Goal: Task Accomplishment & Management: Use online tool/utility

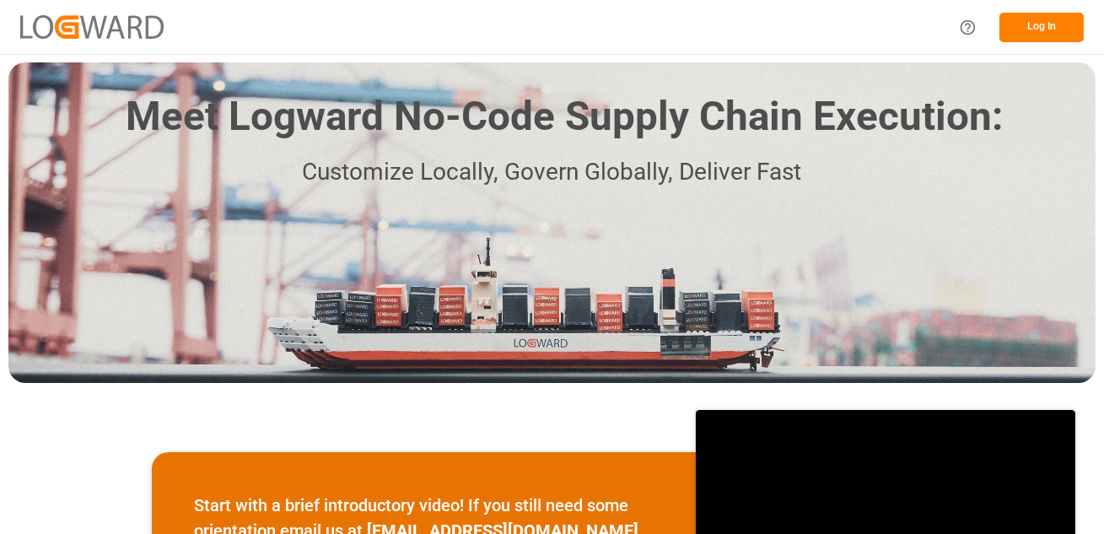
click at [1036, 24] on button "Log In" at bounding box center [1041, 28] width 84 height 30
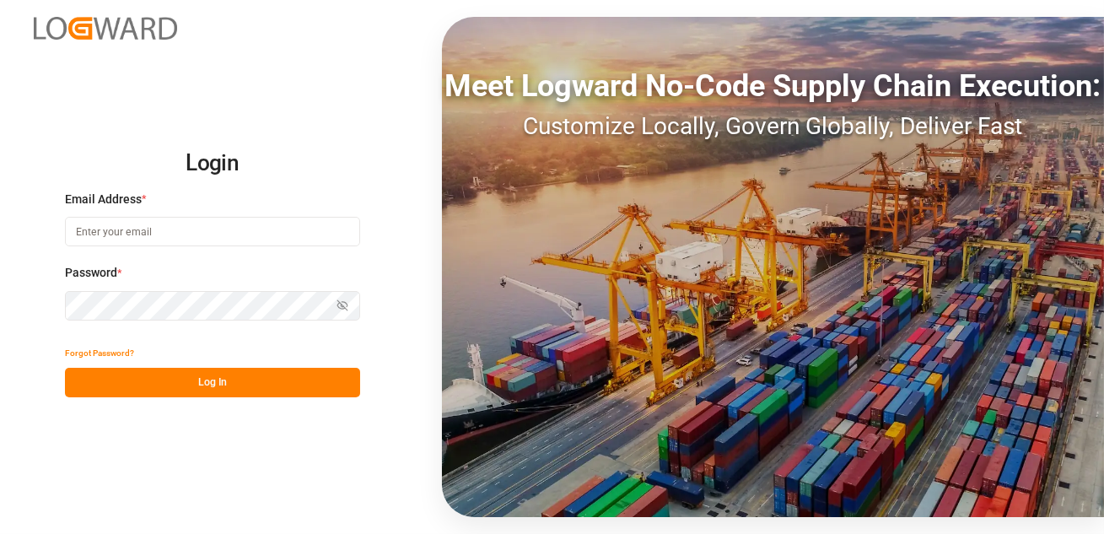
click at [114, 228] on input at bounding box center [212, 232] width 295 height 30
click at [177, 218] on input at bounding box center [212, 232] width 295 height 30
click at [170, 233] on input at bounding box center [212, 232] width 295 height 30
click at [137, 229] on input at bounding box center [212, 232] width 295 height 30
click at [196, 189] on h2 "Login" at bounding box center [212, 164] width 295 height 54
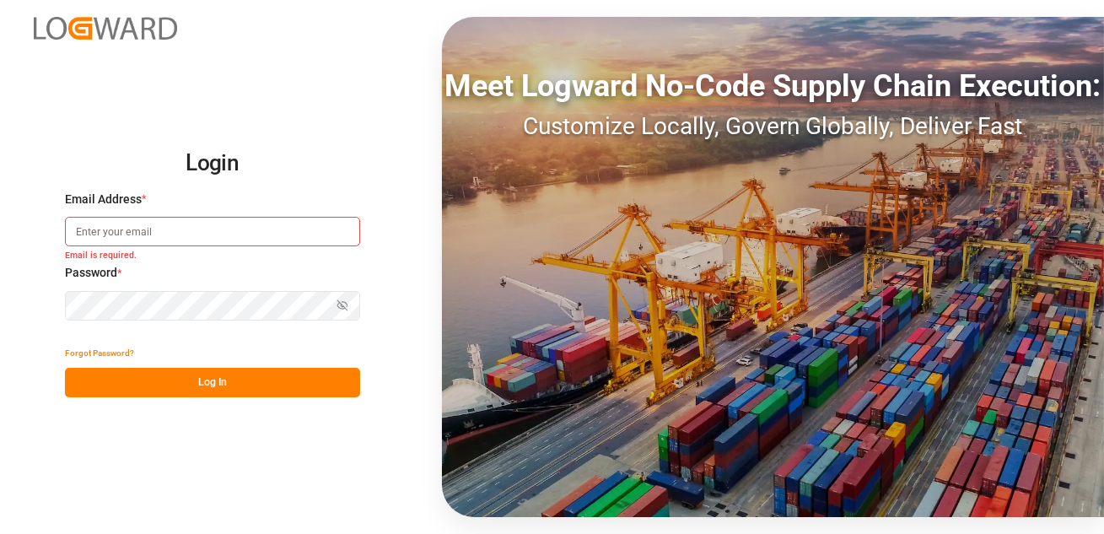
click at [143, 234] on input at bounding box center [212, 232] width 295 height 30
type input "[EMAIL_ADDRESS][DOMAIN_NAME]"
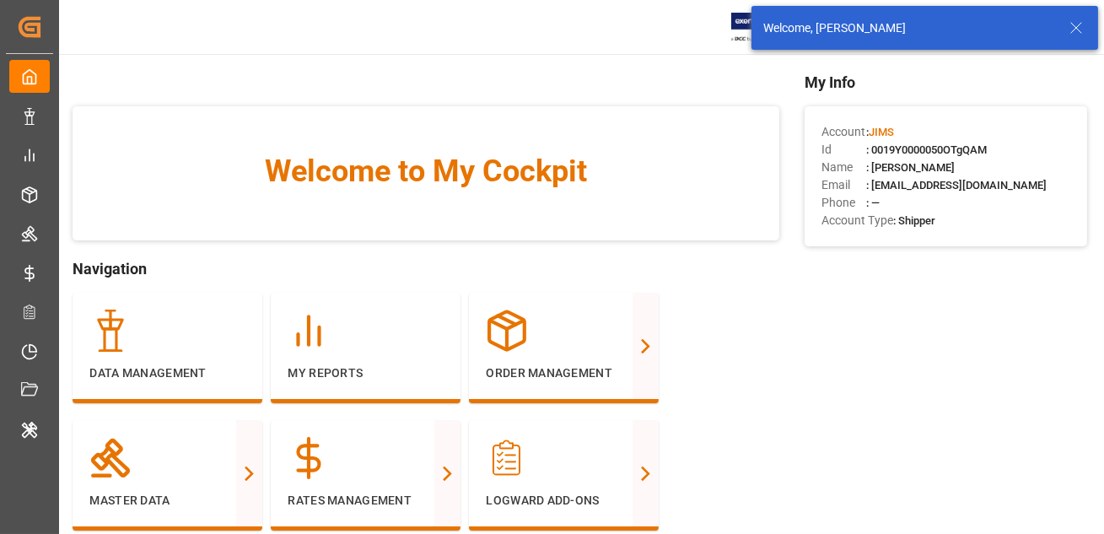
click at [1073, 24] on line at bounding box center [1076, 28] width 10 height 10
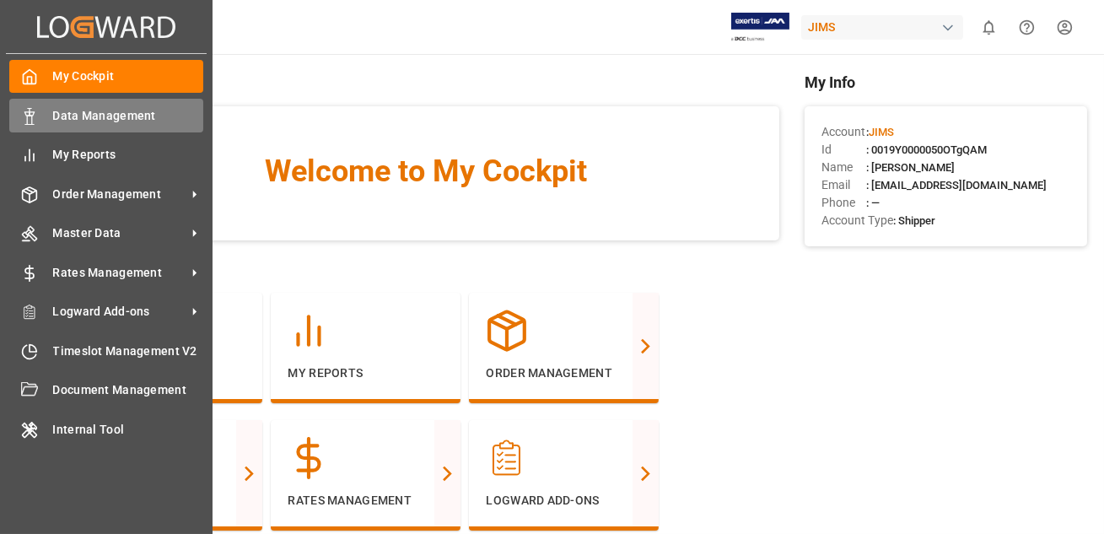
click at [46, 111] on div "Data Management Data Management" at bounding box center [106, 115] width 194 height 33
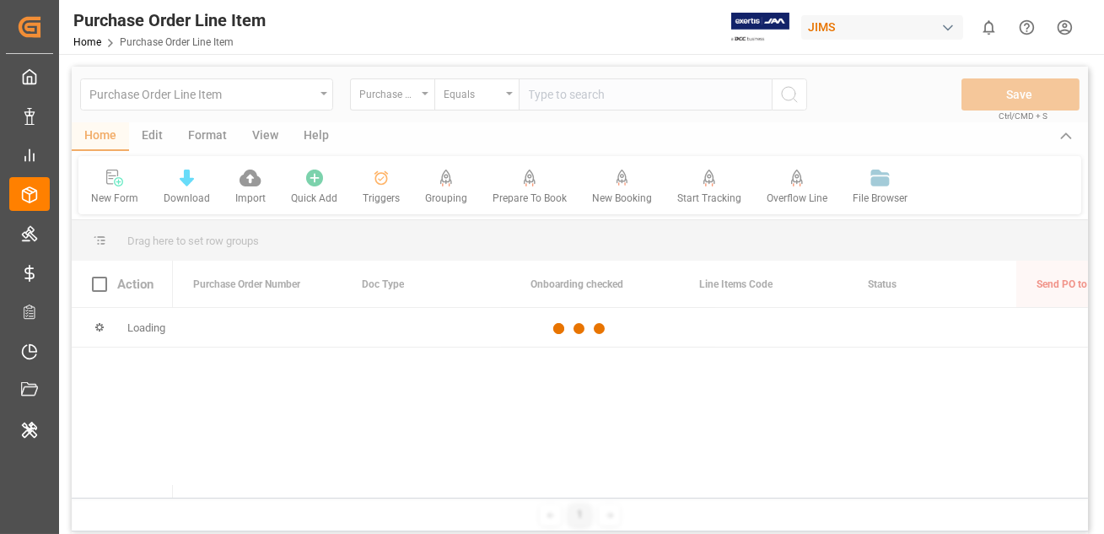
click at [519, 32] on div "Purchase Order Line Item Home Purchase Order Line Item JIMS 0 Notifications Onl…" at bounding box center [575, 27] width 1056 height 54
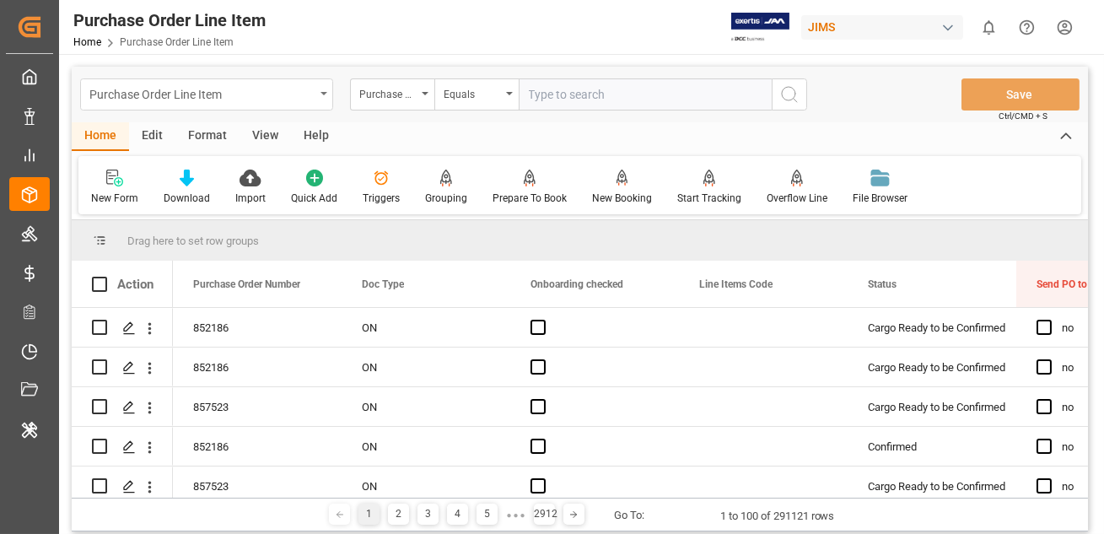
click at [163, 101] on div "Purchase Order Line Item" at bounding box center [201, 93] width 225 height 21
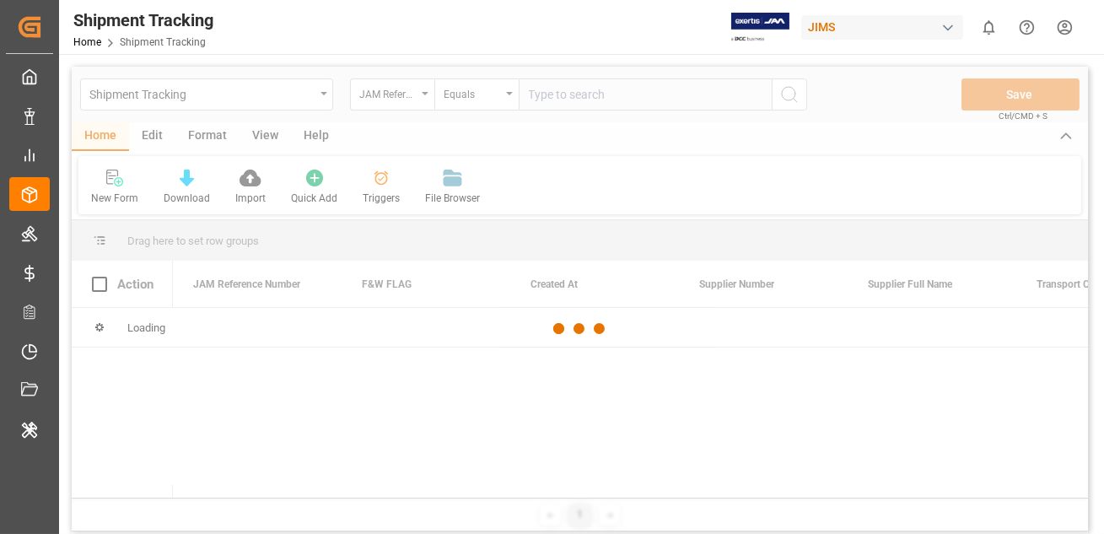
click at [140, 131] on div at bounding box center [580, 329] width 1016 height 524
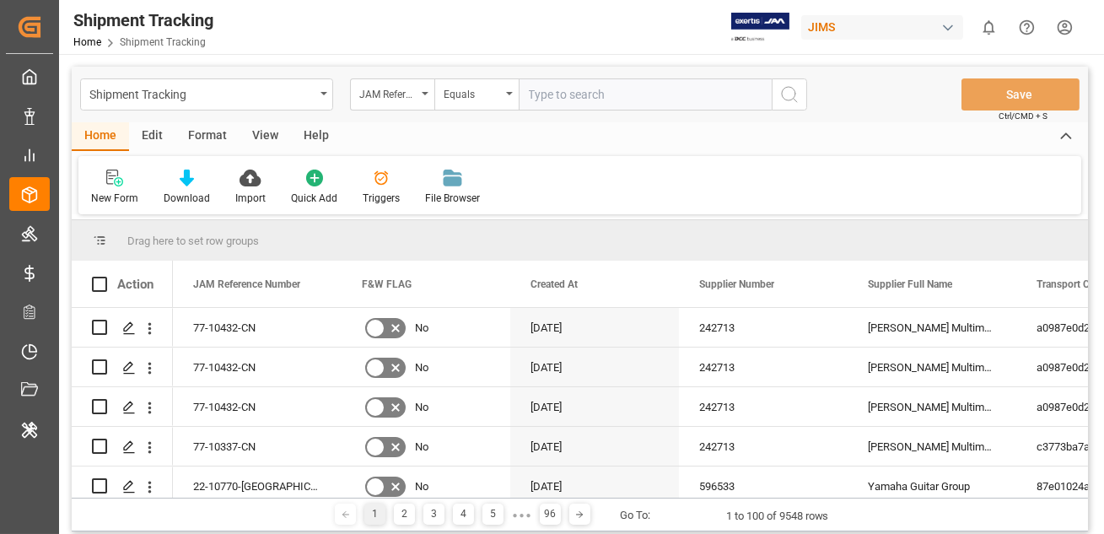
click at [143, 131] on div "Edit" at bounding box center [152, 136] width 46 height 29
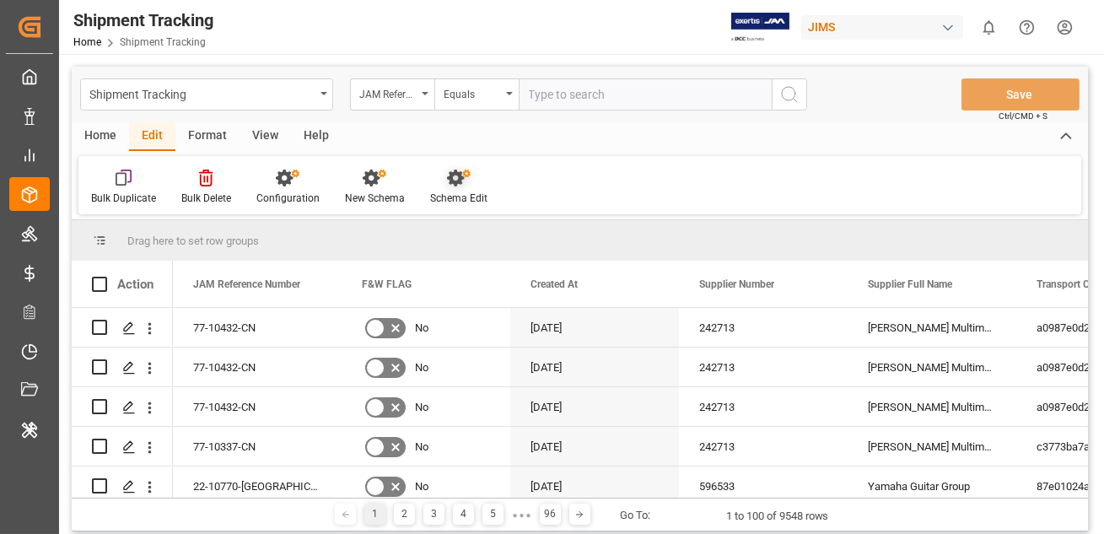
click at [442, 190] on div "Schema Edit" at bounding box center [458, 187] width 83 height 37
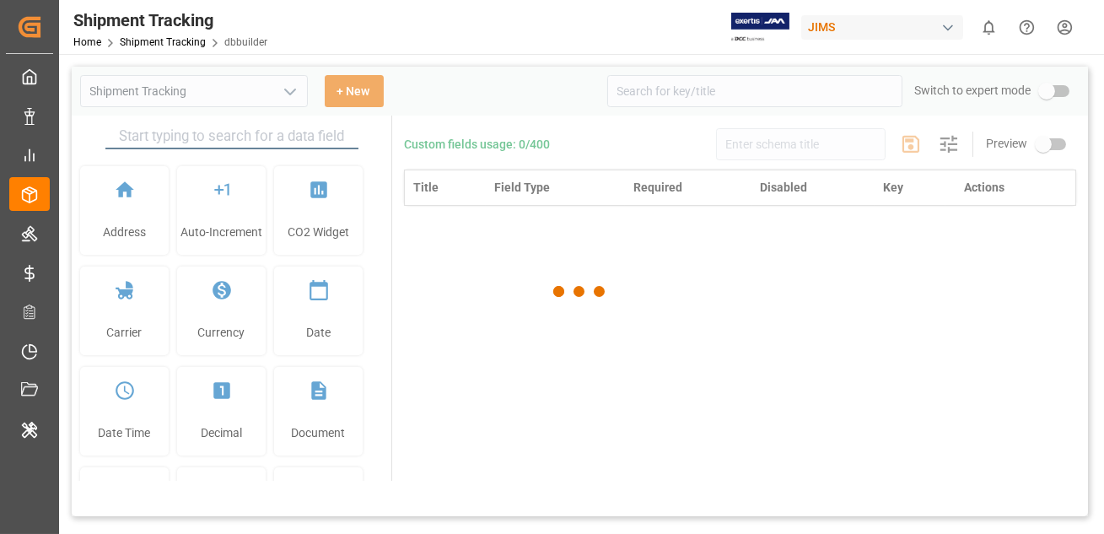
type input "Shipment Tracking"
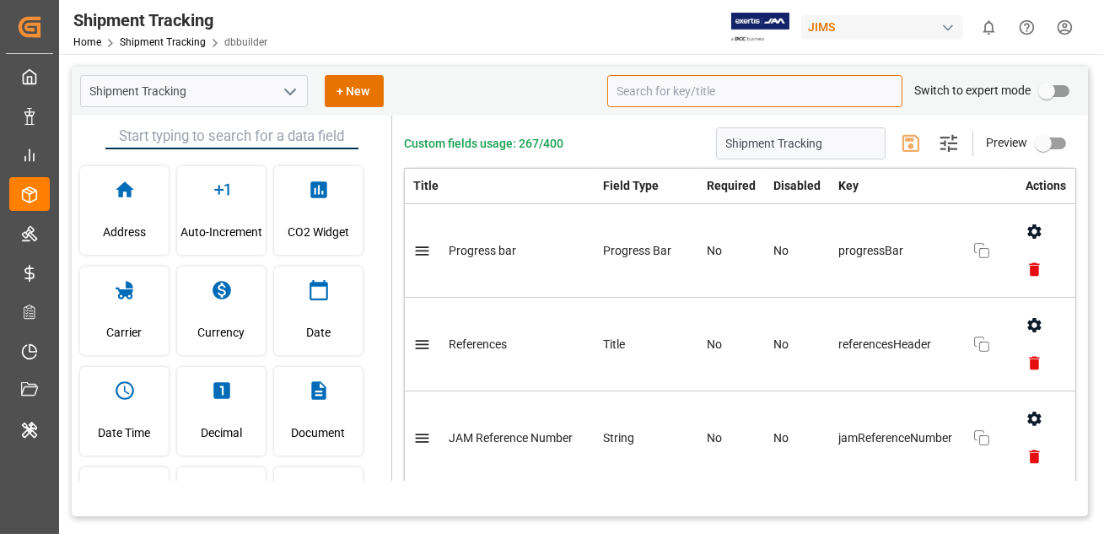
click at [678, 93] on input at bounding box center [754, 91] width 295 height 32
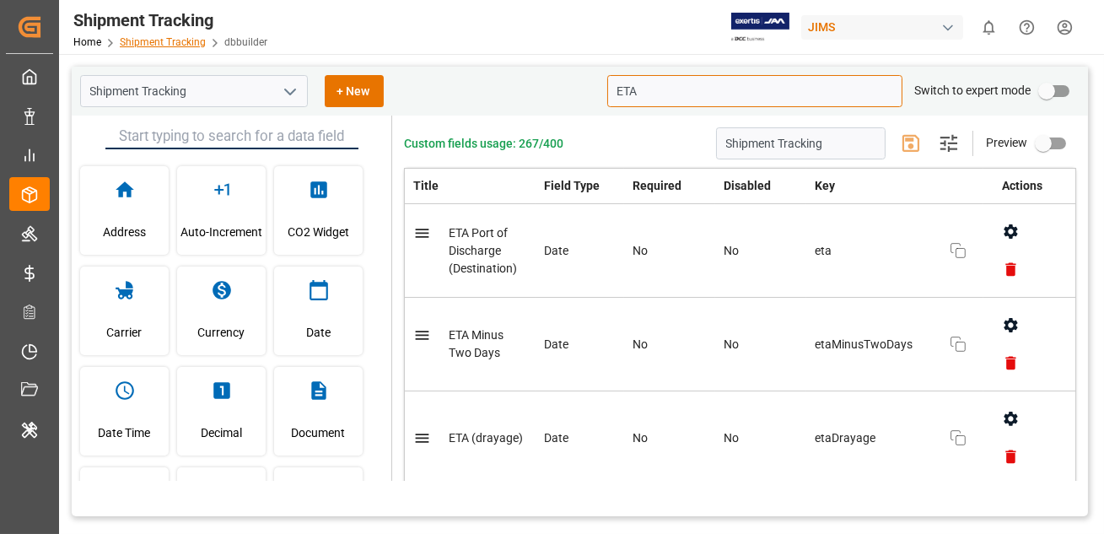
type input "ETA"
click at [154, 43] on link "Shipment Tracking" at bounding box center [163, 42] width 86 height 12
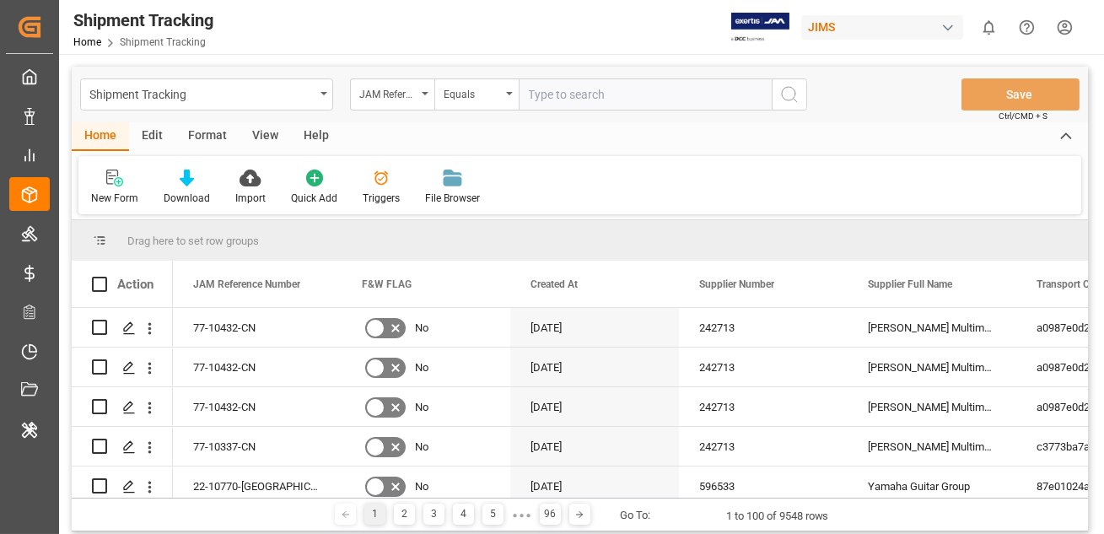
click at [148, 133] on div "Edit" at bounding box center [152, 136] width 46 height 29
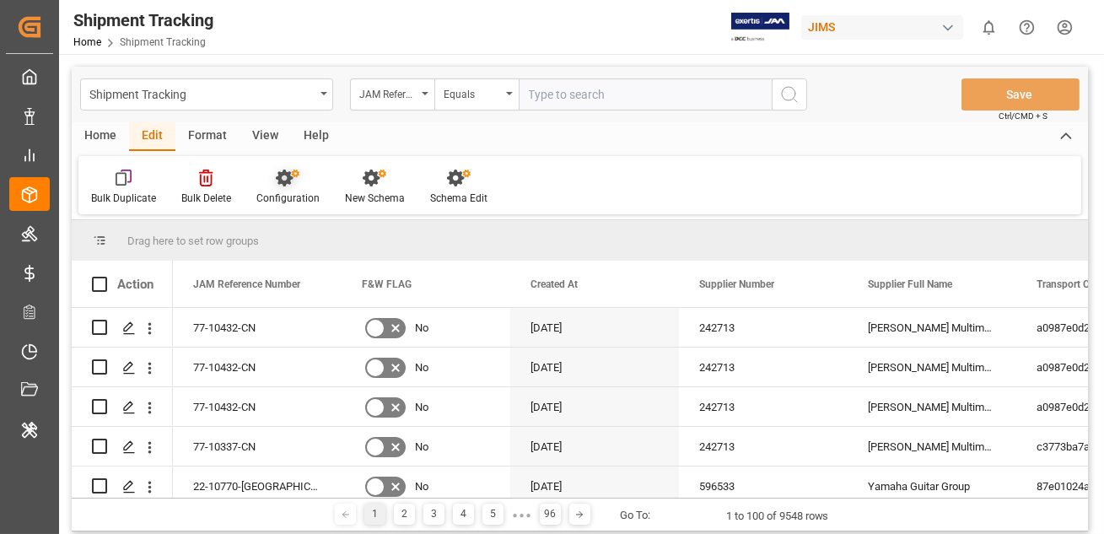
click at [277, 180] on icon at bounding box center [284, 177] width 17 height 17
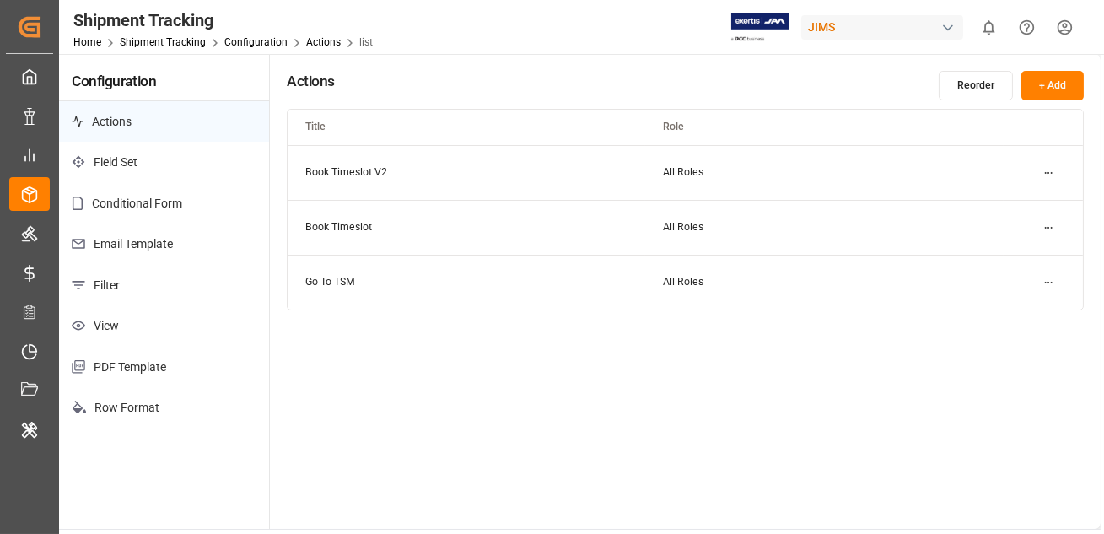
click at [112, 286] on p "Filter" at bounding box center [164, 285] width 210 height 41
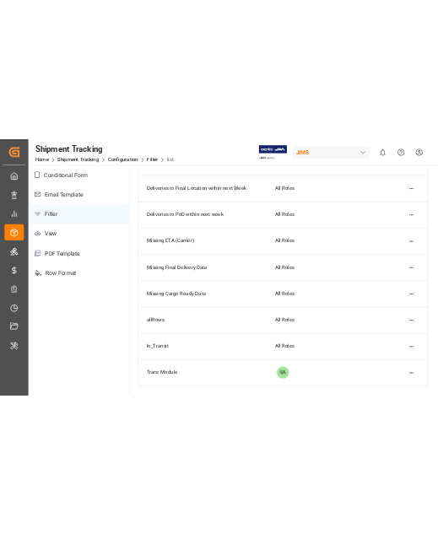
scroll to position [104, 0]
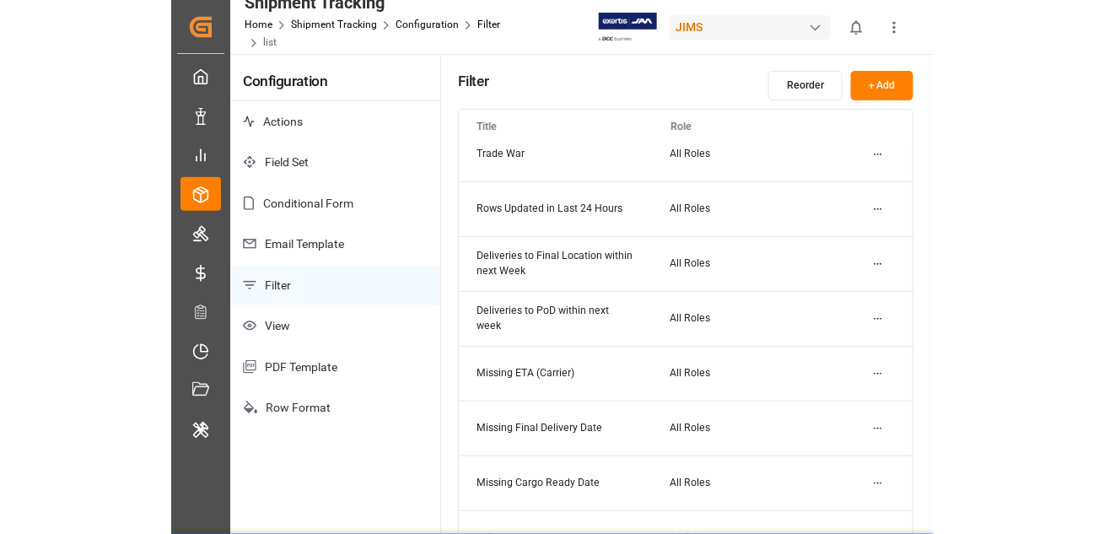
scroll to position [160, 0]
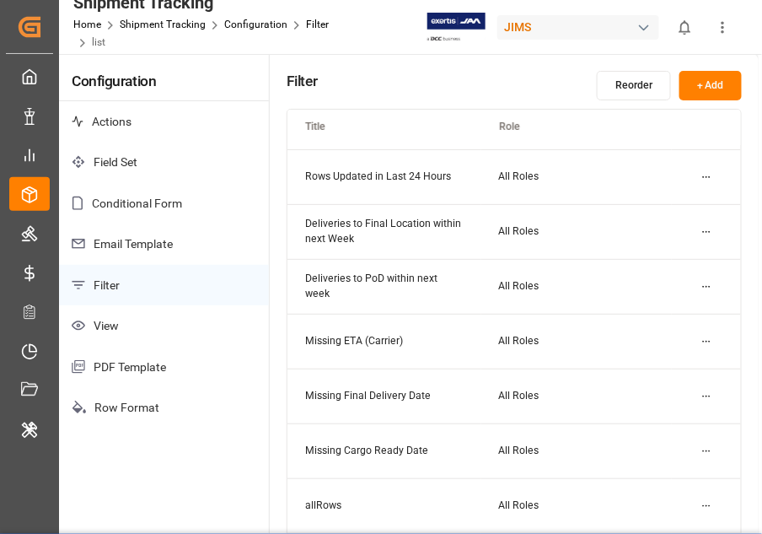
click at [437, 294] on html "Created by potrace 1.15, written by Peter Selinger 2001-2017 Created by potrace…" at bounding box center [381, 267] width 762 height 534
click at [437, 310] on div "Edit" at bounding box center [676, 320] width 87 height 24
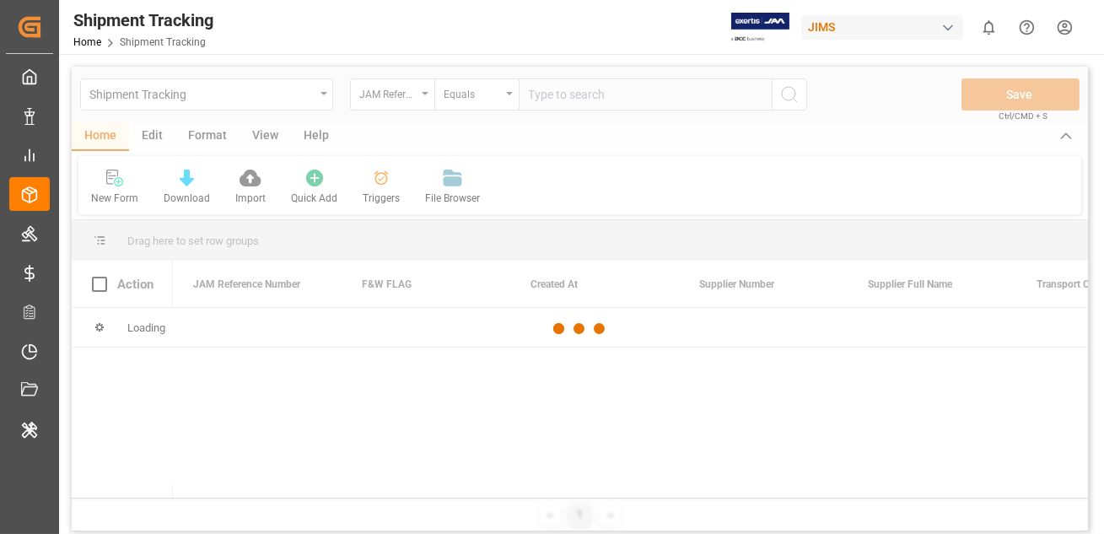
click at [142, 137] on div at bounding box center [580, 329] width 1016 height 524
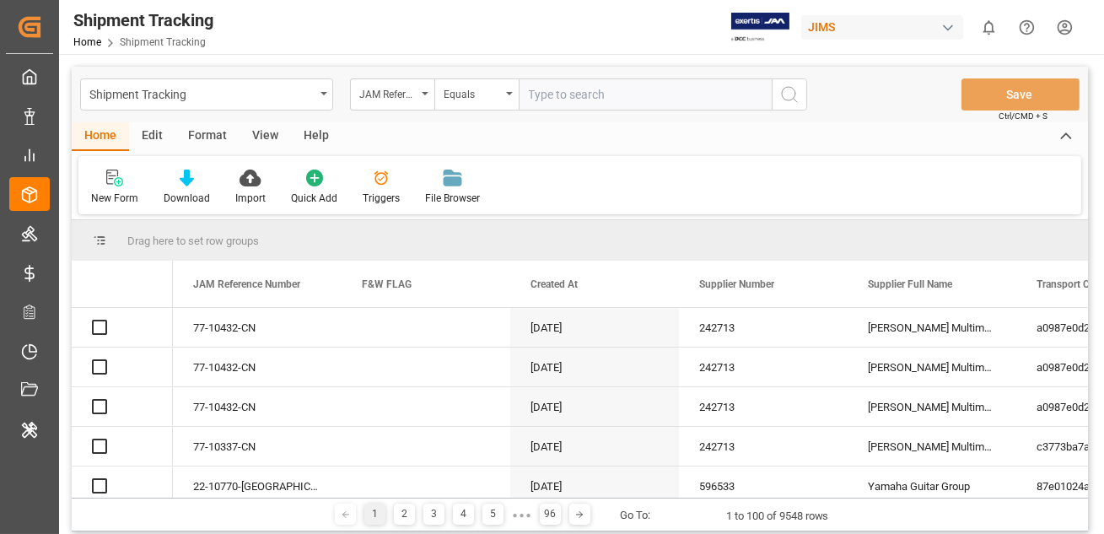
click at [156, 137] on div "Edit" at bounding box center [152, 136] width 46 height 29
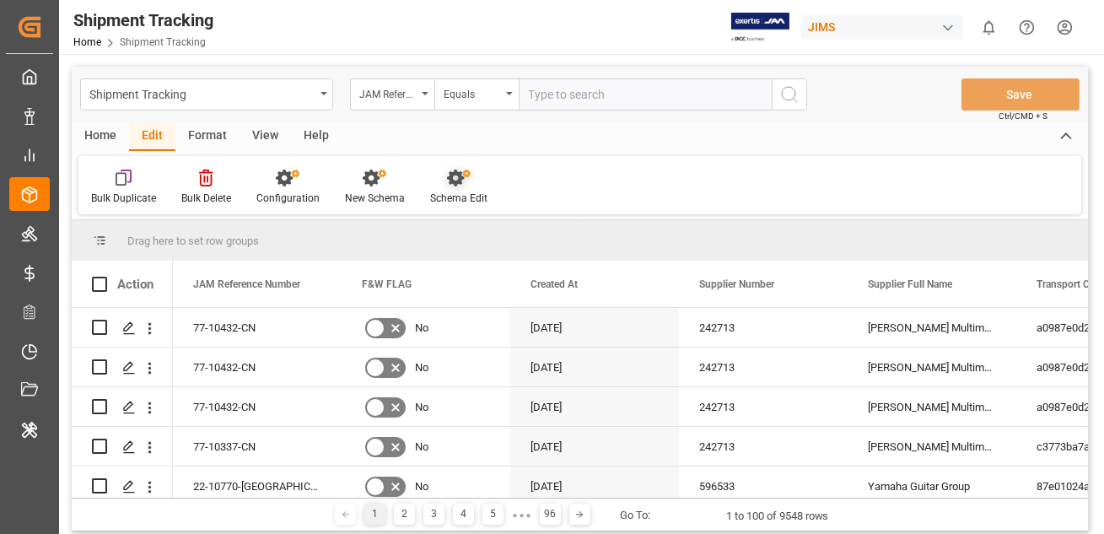
click at [437, 178] on icon at bounding box center [455, 177] width 17 height 17
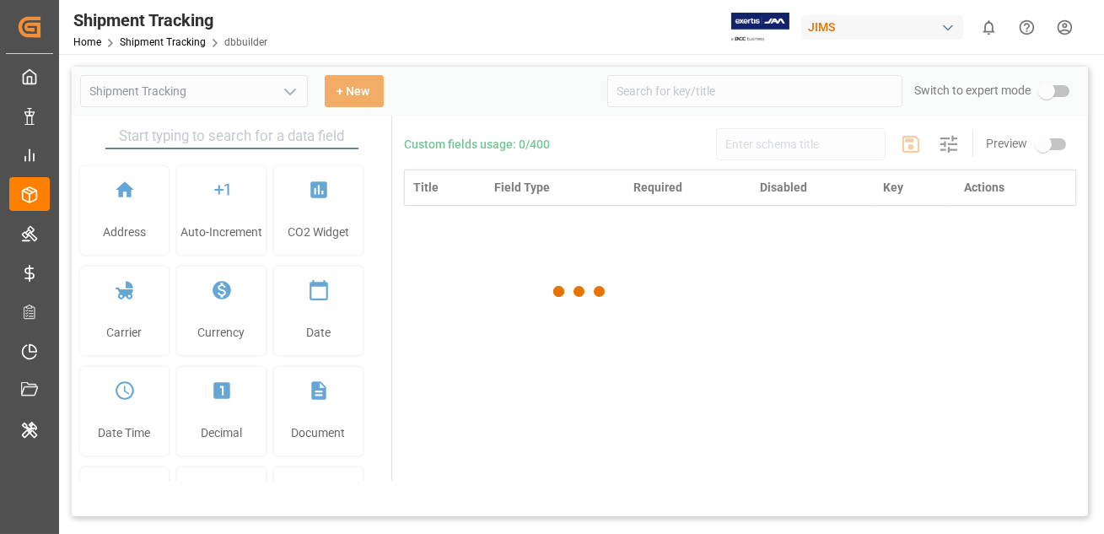
type input "Shipment Tracking"
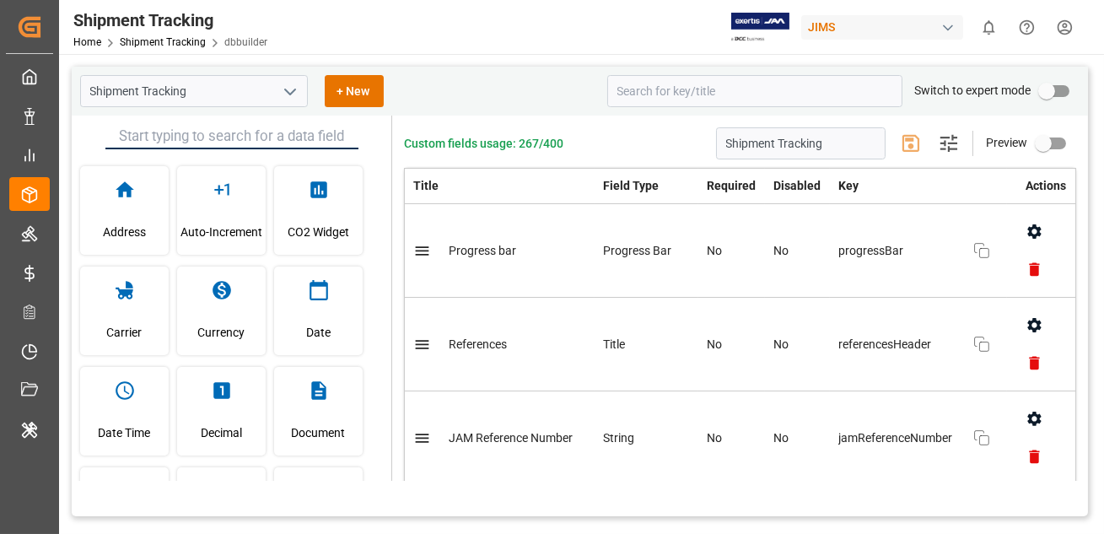
click at [437, 95] on input "primary checkbox" at bounding box center [1046, 91] width 96 height 32
checkbox input "true"
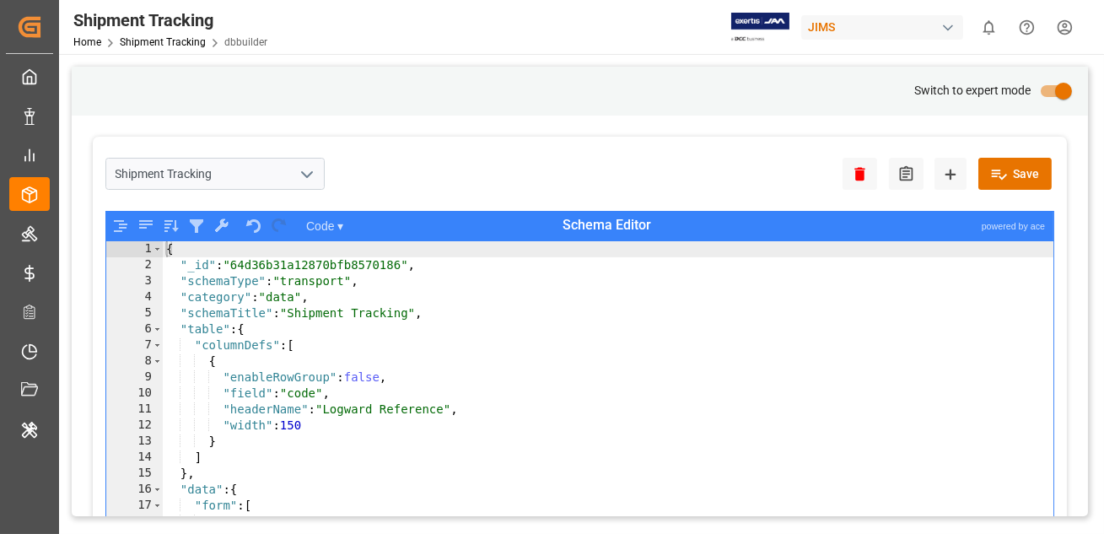
type textarea ""table": {"
click at [437, 335] on div "{ "_id" : "64d36b31a12870bfb8570186" , "schemaType" : "transport" , "category" …" at bounding box center [608, 415] width 890 height 348
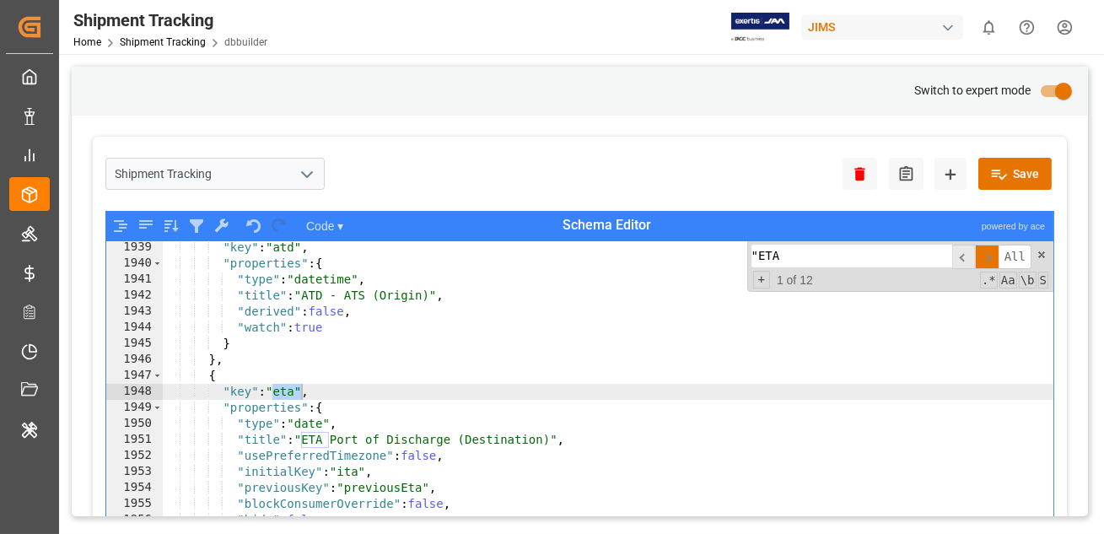
scroll to position [10720, 0]
type input ""ETA""
type textarea ""key": "eta","
click at [287, 395] on div ""key" : "atd" , "properties" : { "type" : "datetime" , "title" : "ATD - ATS (Or…" at bounding box center [608, 413] width 890 height 348
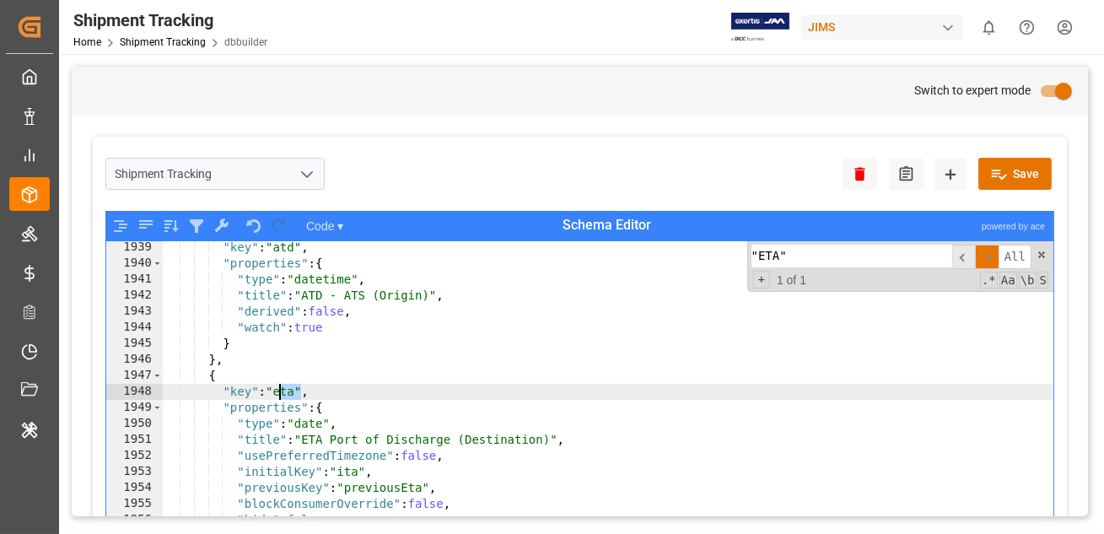
click at [437, 36] on div "JIMS" at bounding box center [882, 27] width 162 height 24
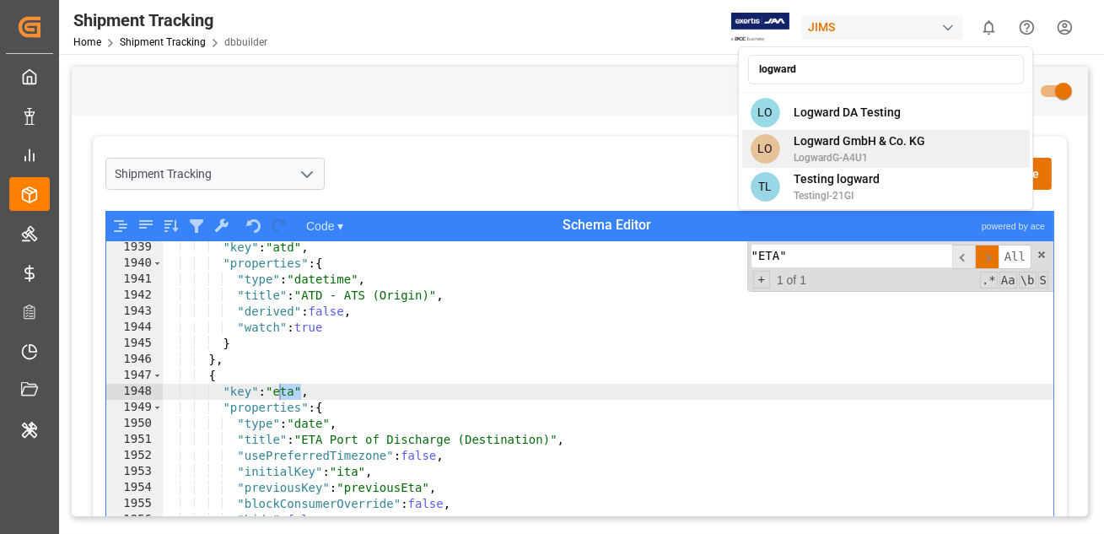
type input "logward"
click at [437, 144] on span "Logward GmbH & Co. KG" at bounding box center [859, 141] width 132 height 18
